Goal: Transaction & Acquisition: Purchase product/service

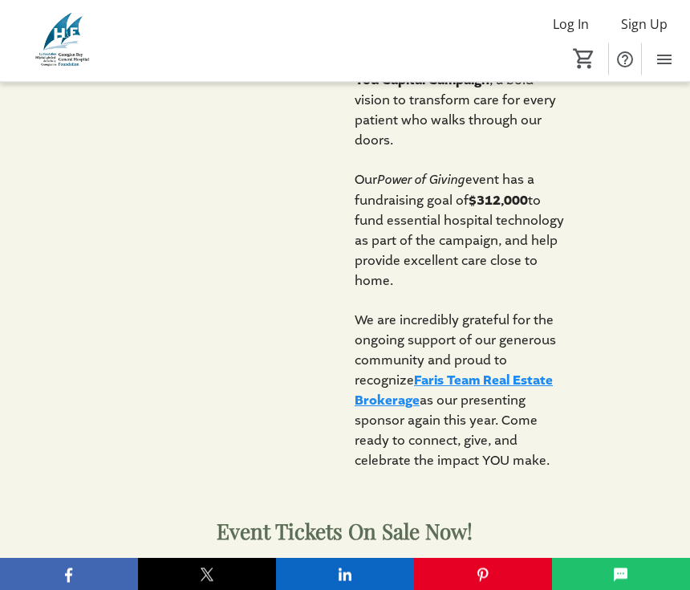
scroll to position [1119, 0]
click at [592, 454] on div "2025 Power of Giving Saturday, September 13th | Tiny Township This September, t…" at bounding box center [345, 89] width 690 height 802
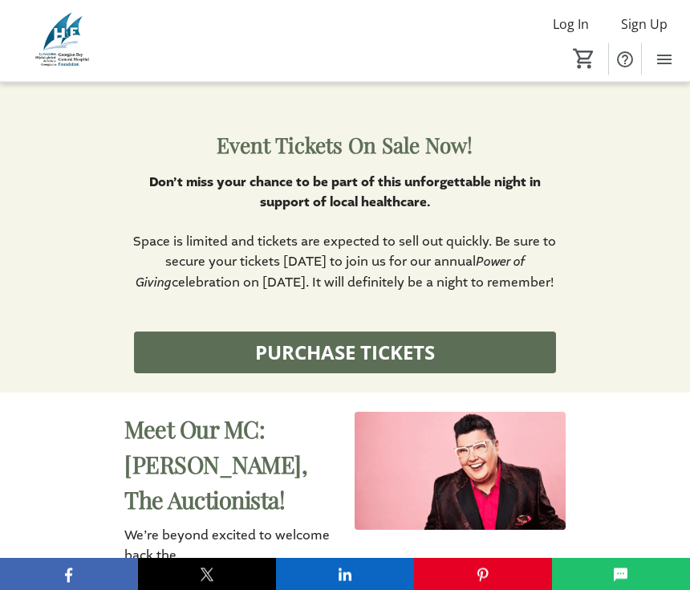
scroll to position [1507, 0]
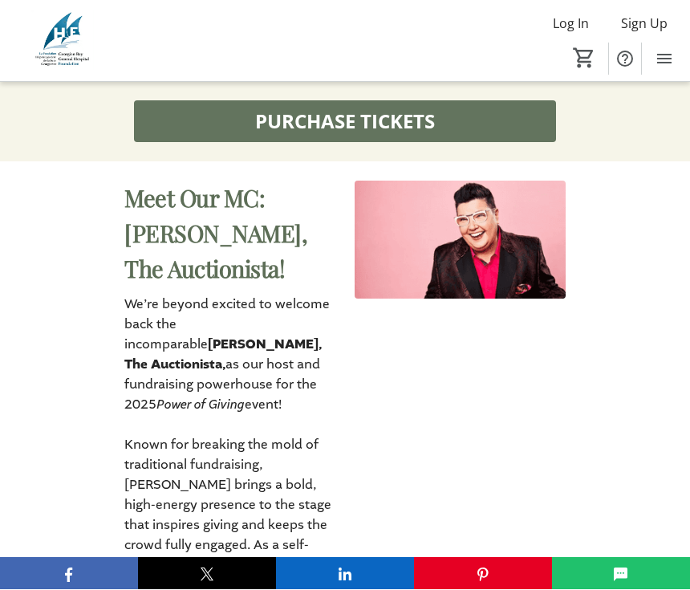
click at [398, 136] on span "PURCHASE TICKETS" at bounding box center [345, 122] width 180 height 29
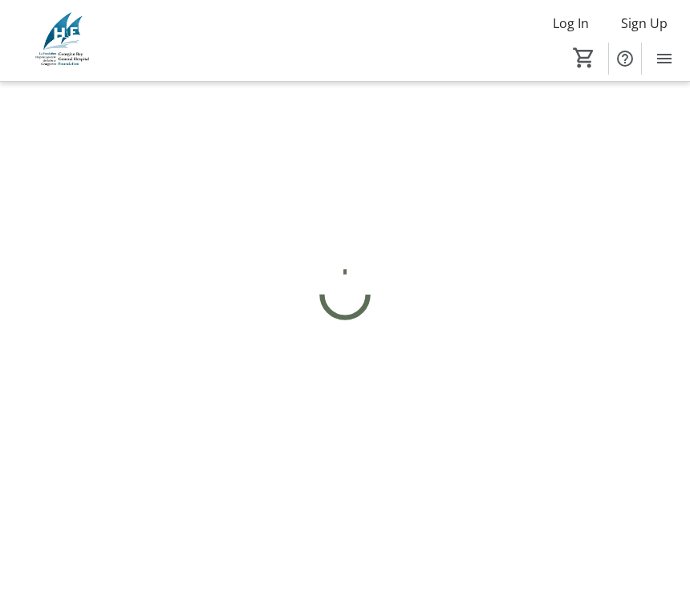
scroll to position [1, 0]
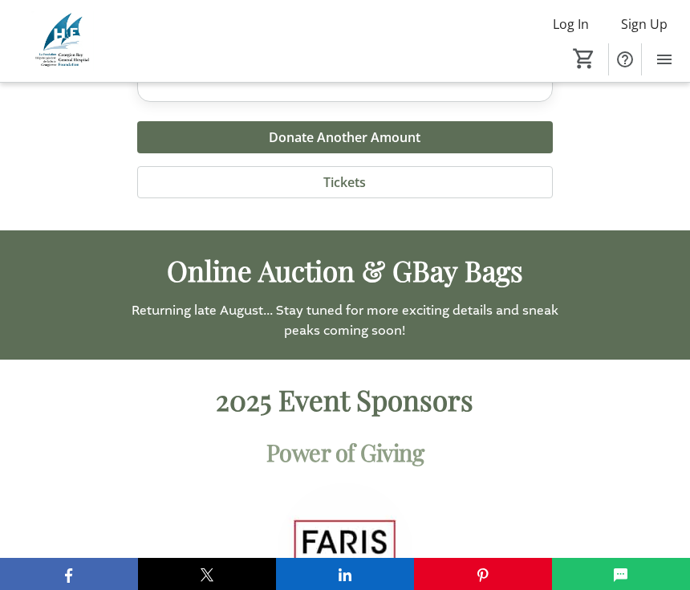
scroll to position [5218, 0]
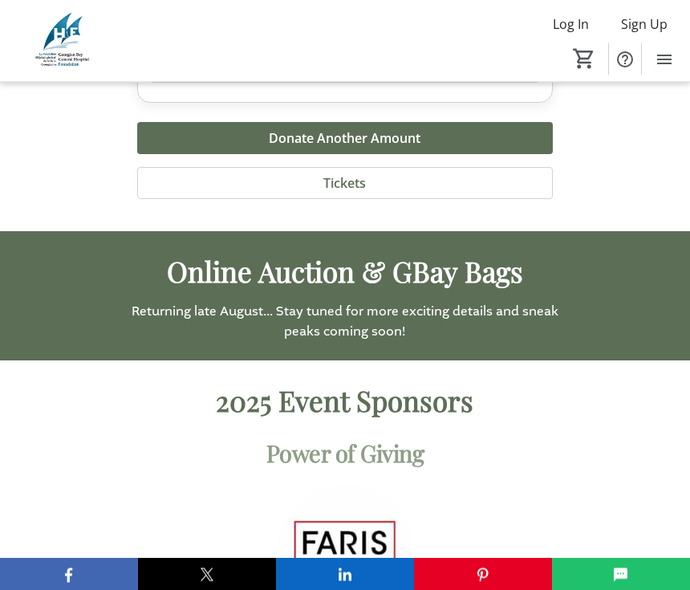
click at [479, 251] on p "Online Auction & GBay Bags" at bounding box center [344, 272] width 441 height 43
click at [340, 303] on span "Returning late August... Stay tuned for more exciting details and sneak peaks c…" at bounding box center [345, 321] width 427 height 37
click at [386, 253] on span "Online Auction & GBay Bags" at bounding box center [345, 272] width 356 height 38
click at [352, 303] on span "Returning late August... Stay tuned for more exciting details and sneak peaks c…" at bounding box center [345, 321] width 427 height 37
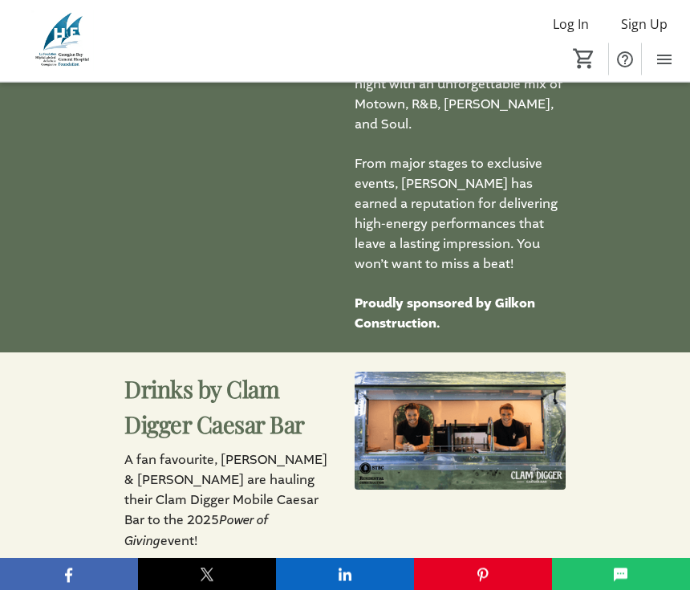
scroll to position [2973, 0]
